Goal: Answer question/provide support

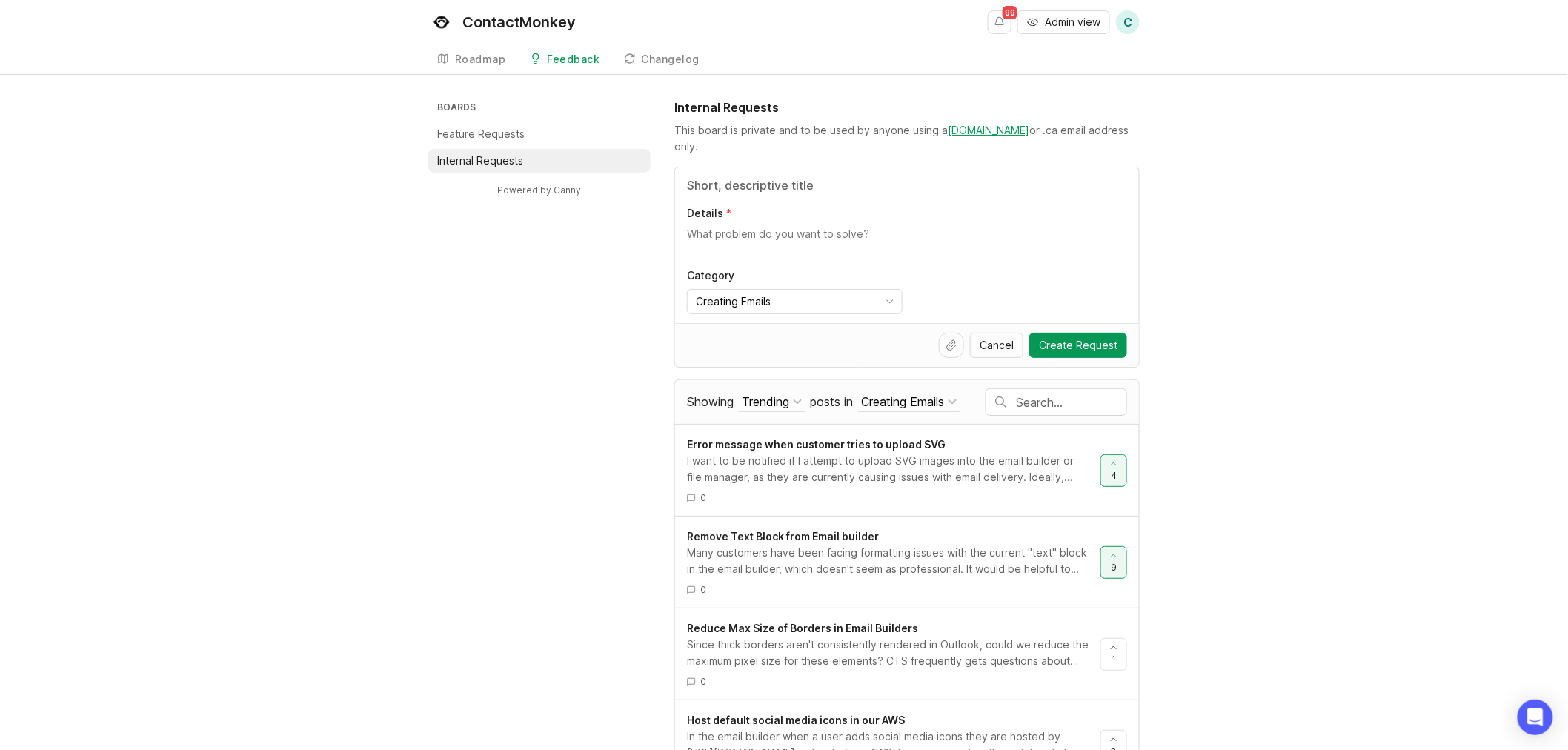
drag, startPoint x: 84, startPoint y: 301, endPoint x: 257, endPoint y: 359, distance: 182.5
click at [84, 301] on div "Boards Feature Requests Internal Requests Powered by Canny Internal Requests Th…" at bounding box center [784, 745] width 1568 height 1291
click at [562, 128] on li "Feature Requests" at bounding box center [538, 134] width 222 height 24
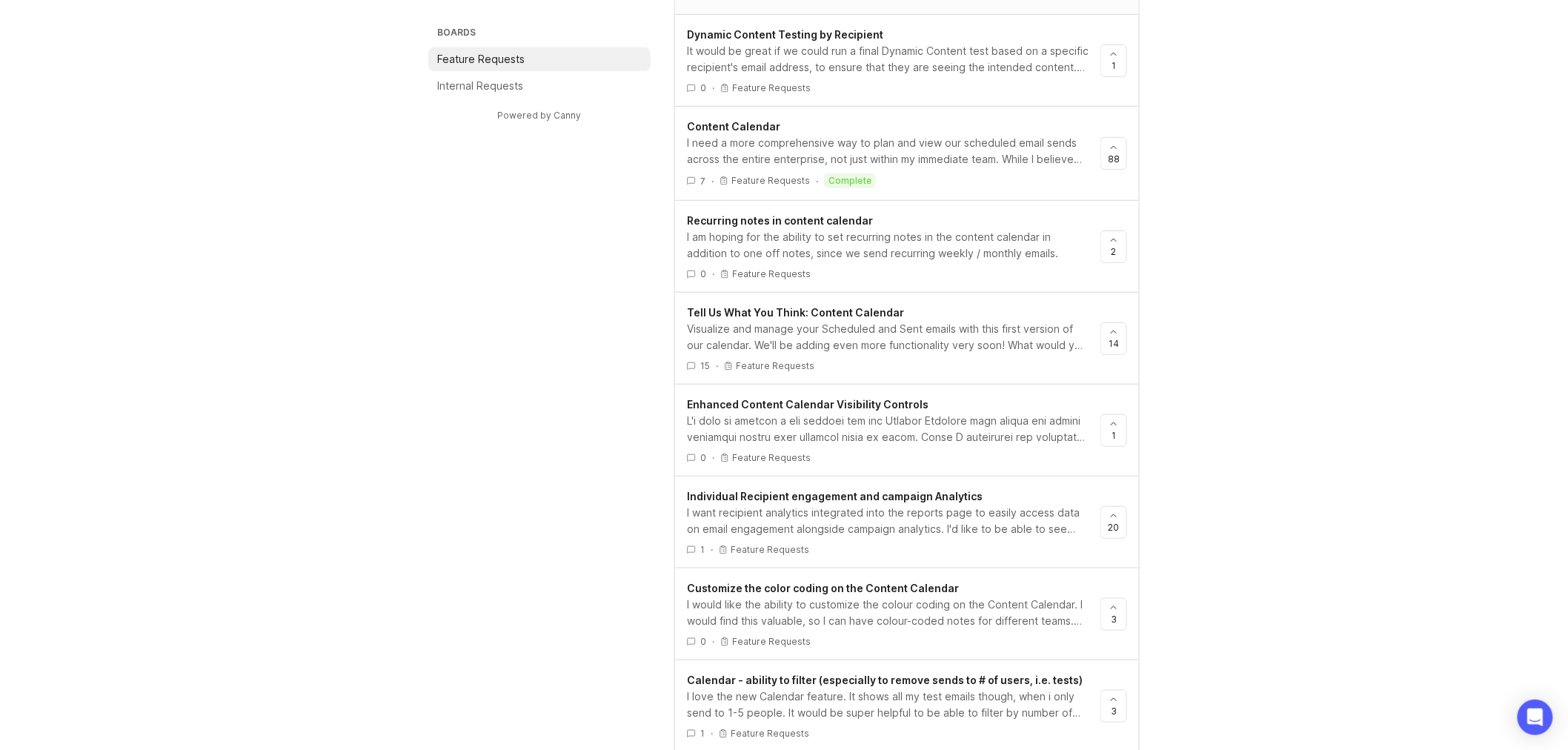
scroll to position [411, 0]
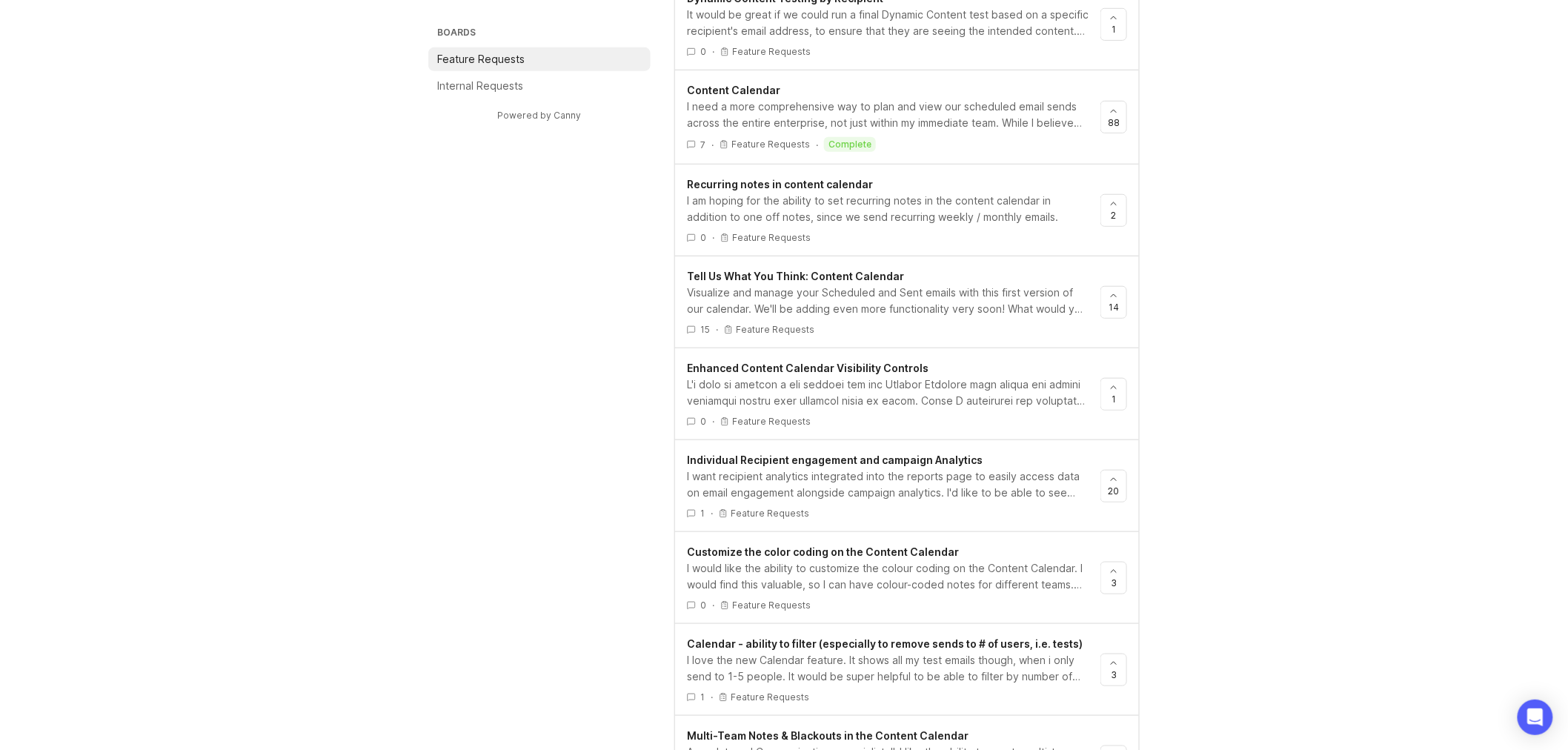
type input "content calendar filter by recipient"
click at [1024, 665] on div "I love the new Calendar feature. It shows all my test emails though, when i onl…" at bounding box center [888, 669] width 402 height 33
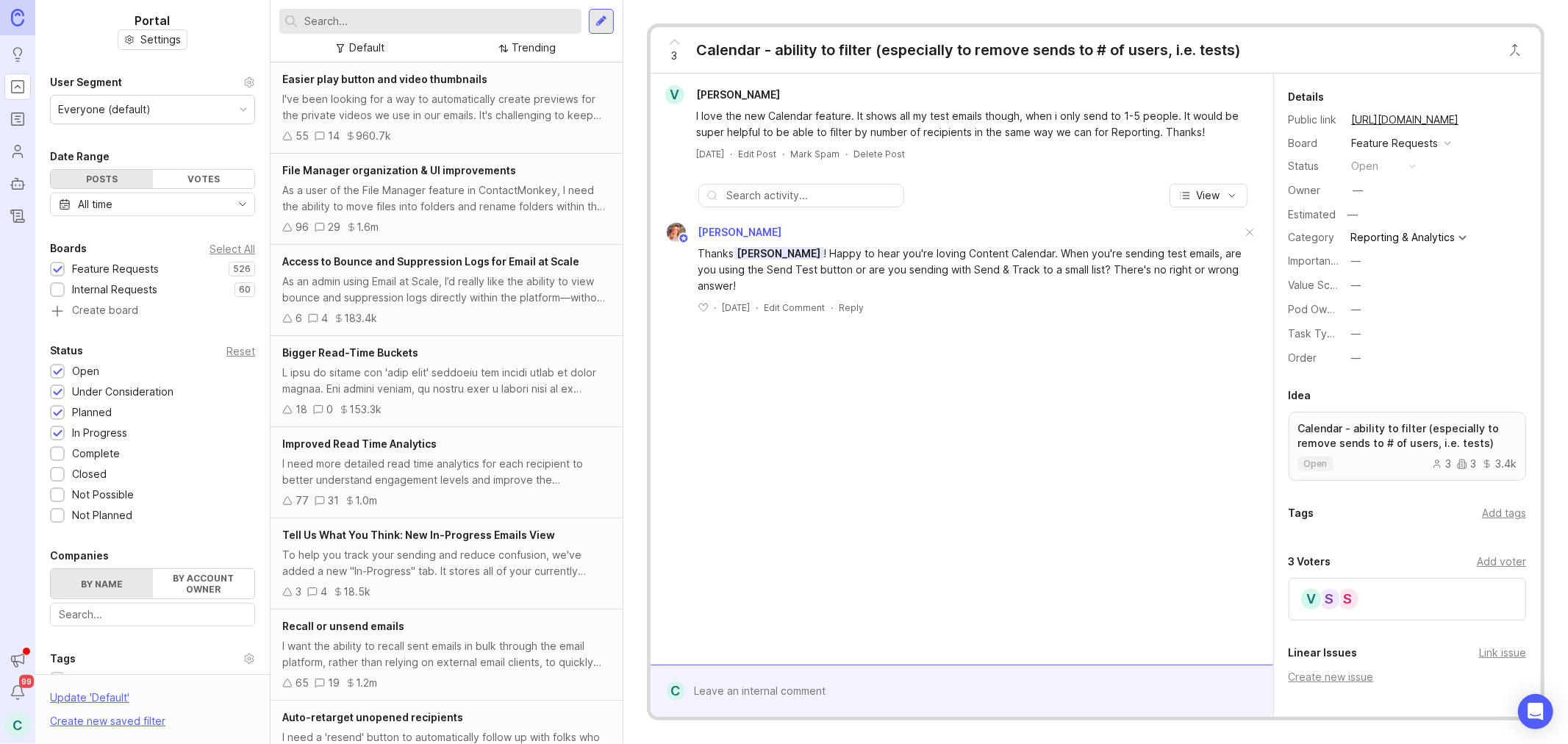
click at [1489, 557] on div "Add voter" at bounding box center [1502, 562] width 50 height 16
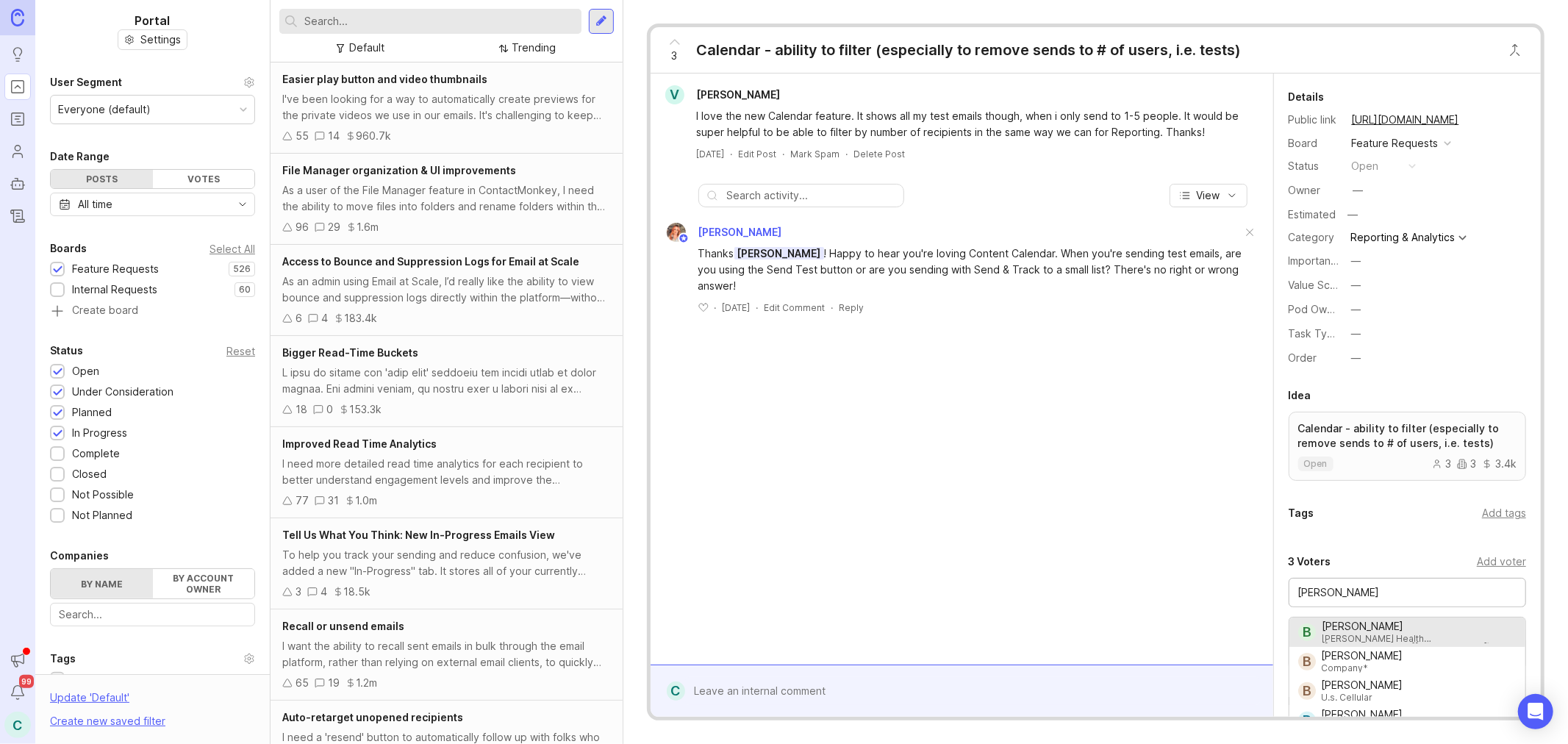
type input "[PERSON_NAME]"
